Goal: Transaction & Acquisition: Purchase product/service

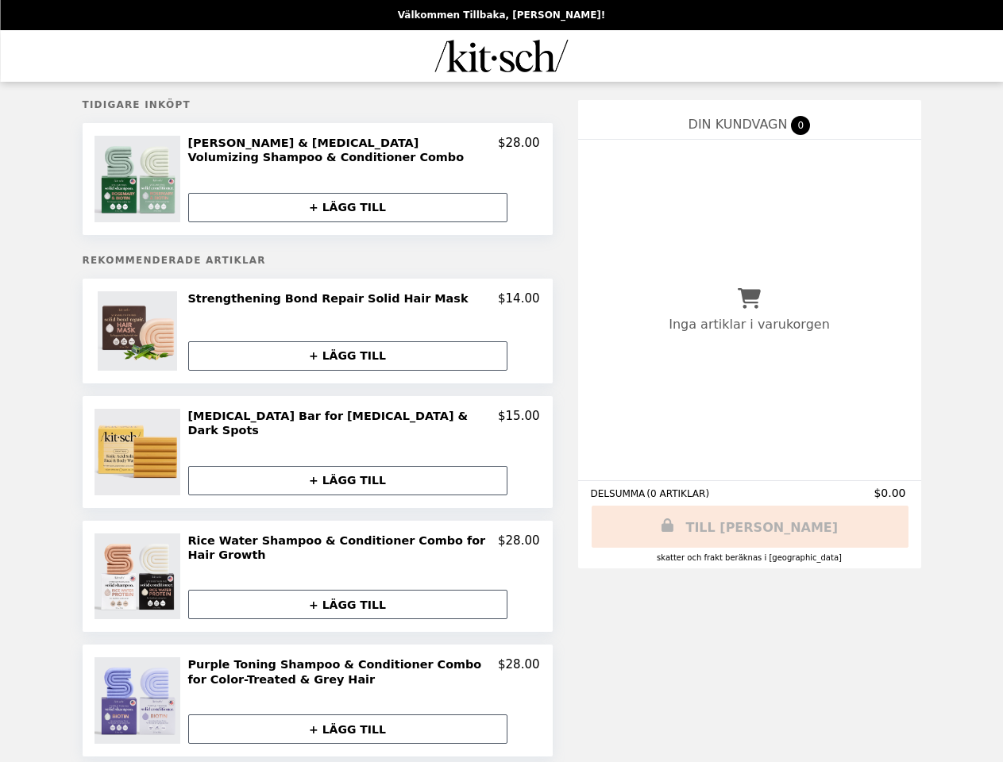
click at [140, 181] on img at bounding box center [139, 179] width 90 height 87
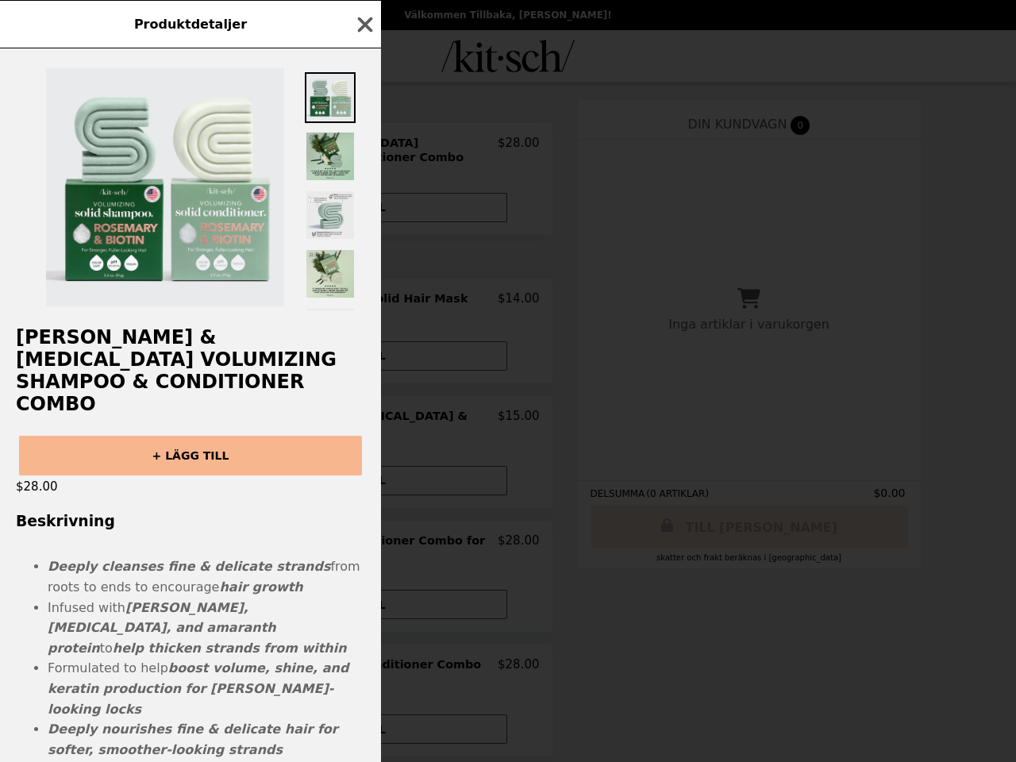
click at [348, 210] on div "Produktdetaljer [PERSON_NAME] & [MEDICAL_DATA] Volumizing Shampoo & Conditioner…" at bounding box center [508, 381] width 1016 height 762
click at [140, 336] on h2 "[PERSON_NAME] & [MEDICAL_DATA] Volumizing Shampoo & Conditioner Combo" at bounding box center [190, 370] width 381 height 89
click at [364, 304] on div at bounding box center [190, 179] width 381 height 262
click at [348, 360] on div "Produktdetaljer [PERSON_NAME] & [MEDICAL_DATA] Volumizing Shampoo & Conditioner…" at bounding box center [508, 381] width 1016 height 762
click at [140, 453] on div "Produktdetaljer [PERSON_NAME] & [MEDICAL_DATA] Volumizing Shampoo & Conditioner…" at bounding box center [508, 381] width 1016 height 762
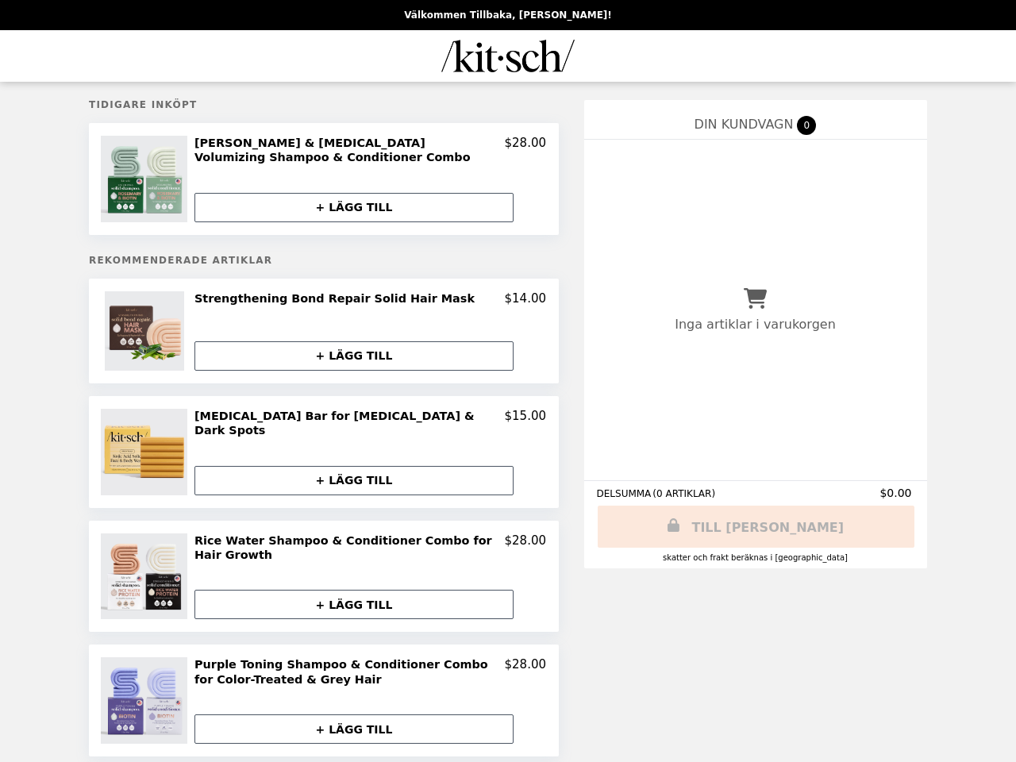
click at [364, 422] on h2 "[MEDICAL_DATA] Bar for [MEDICAL_DATA] & Dark Spots" at bounding box center [349, 423] width 310 height 29
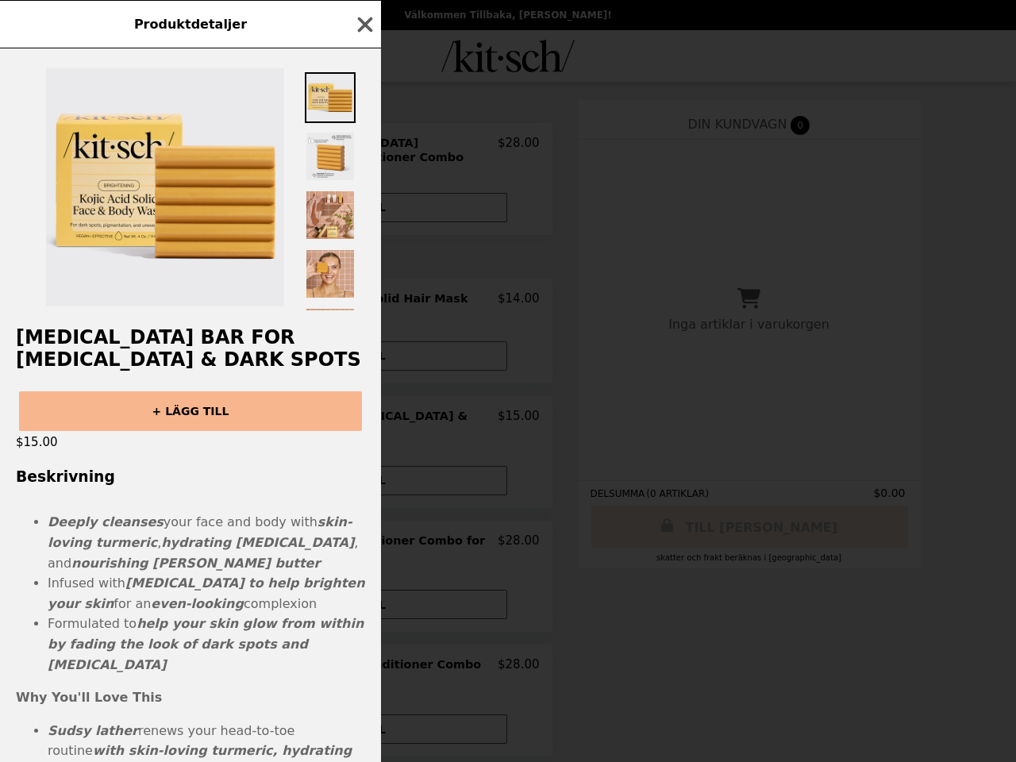
click at [348, 478] on div "Produktdetaljer [MEDICAL_DATA] Bar for [MEDICAL_DATA] & Dark Spots + LÄGG TILL …" at bounding box center [508, 381] width 1016 height 762
click at [140, 571] on li "Deeply cleanses your face and body with skin-loving turmeric , hydrating [MEDIC…" at bounding box center [207, 542] width 318 height 61
